Goal: Check status: Check status

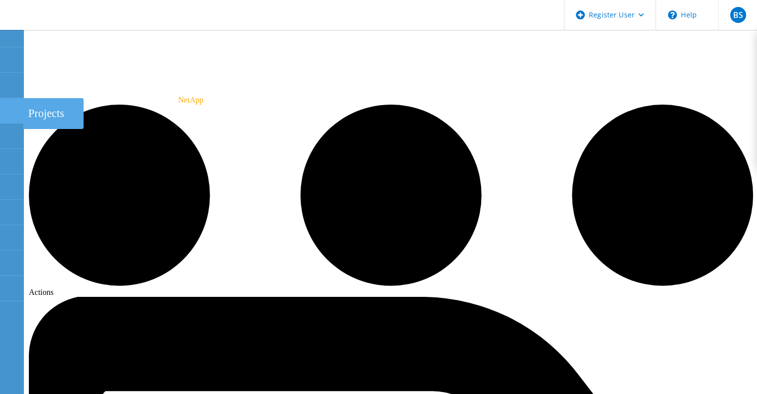
click at [12, 113] on icon at bounding box center [11, 110] width 12 height 9
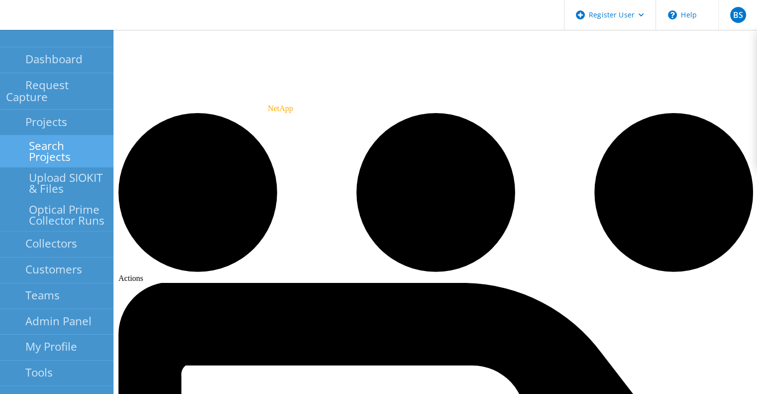
click at [29, 135] on link "Search Projects" at bounding box center [57, 151] width 114 height 32
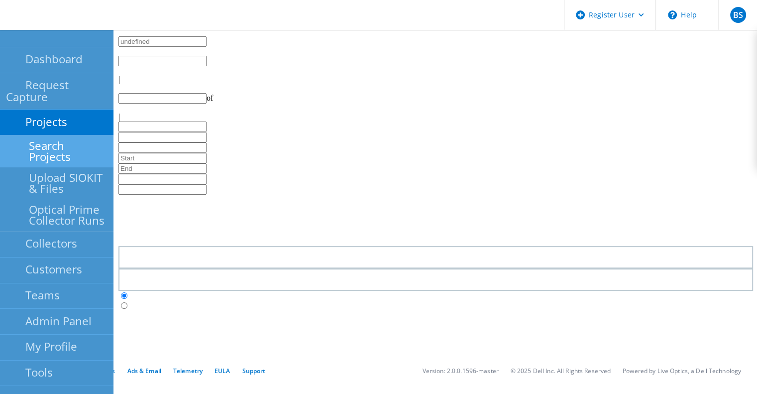
type input "1"
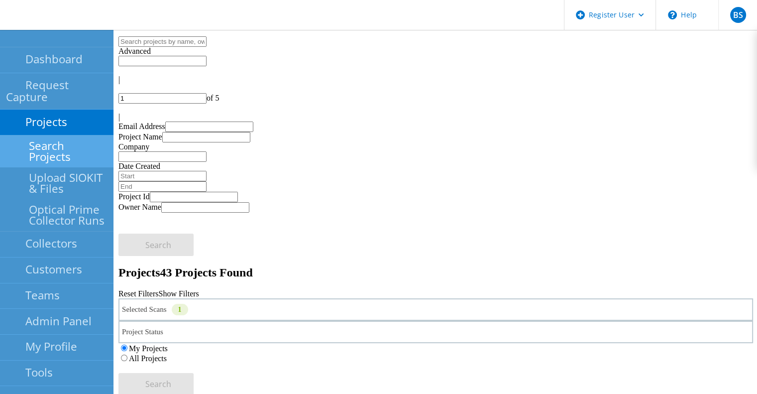
click at [262, 298] on div "Selected Scans 1" at bounding box center [435, 309] width 635 height 22
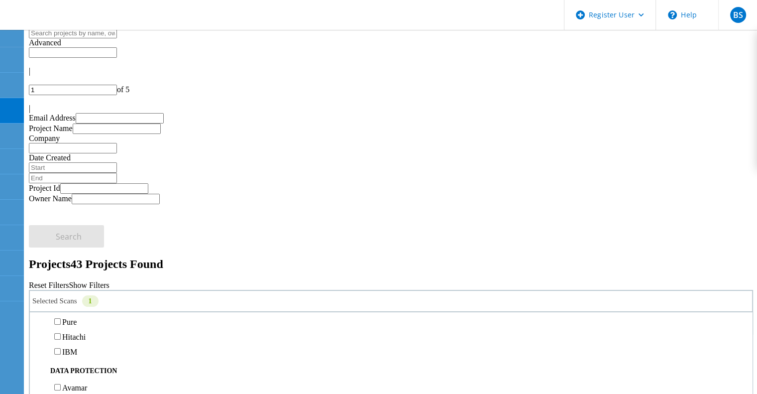
scroll to position [350, 0]
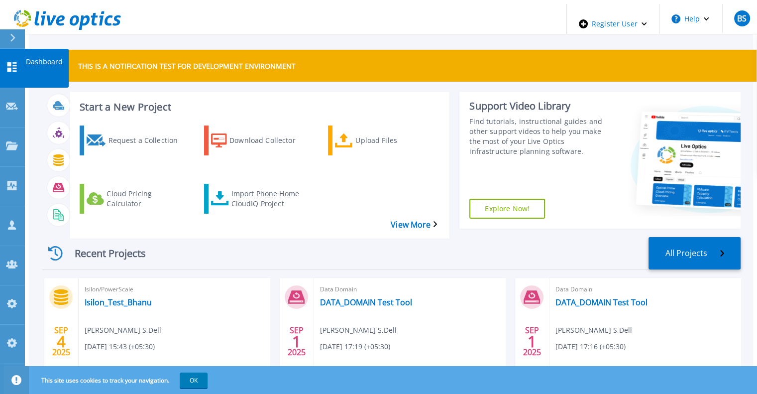
click at [10, 65] on link "Dashboard Dashboard" at bounding box center [12, 68] width 25 height 39
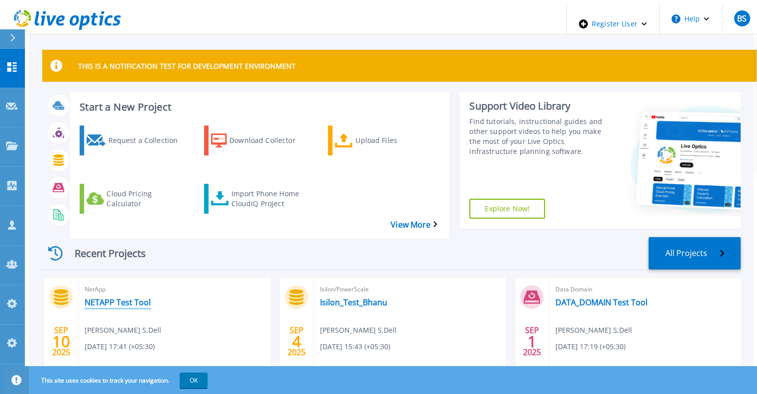
click at [100, 297] on link "NETAPP Test Tool" at bounding box center [118, 302] width 66 height 10
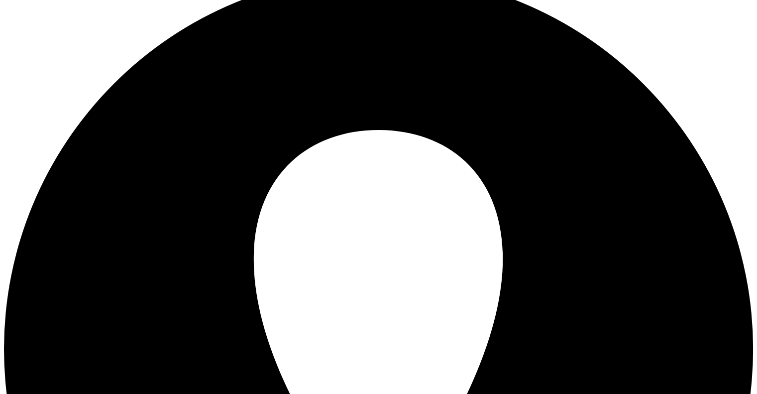
scroll to position [118, 0]
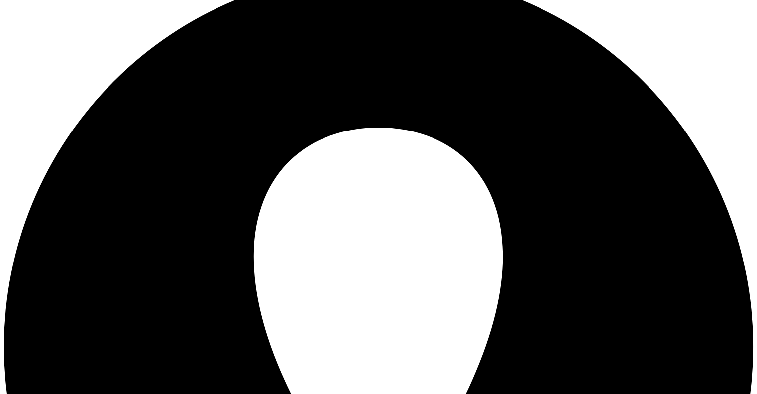
copy section "Squeeze Project Warning"
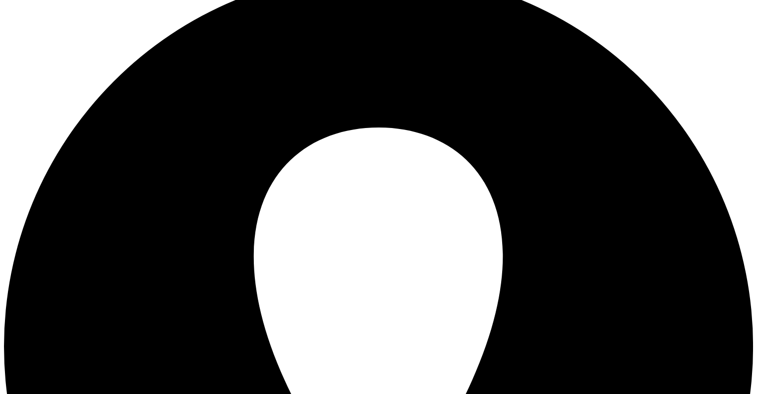
scroll to position [94, 0]
